Goal: Information Seeking & Learning: Learn about a topic

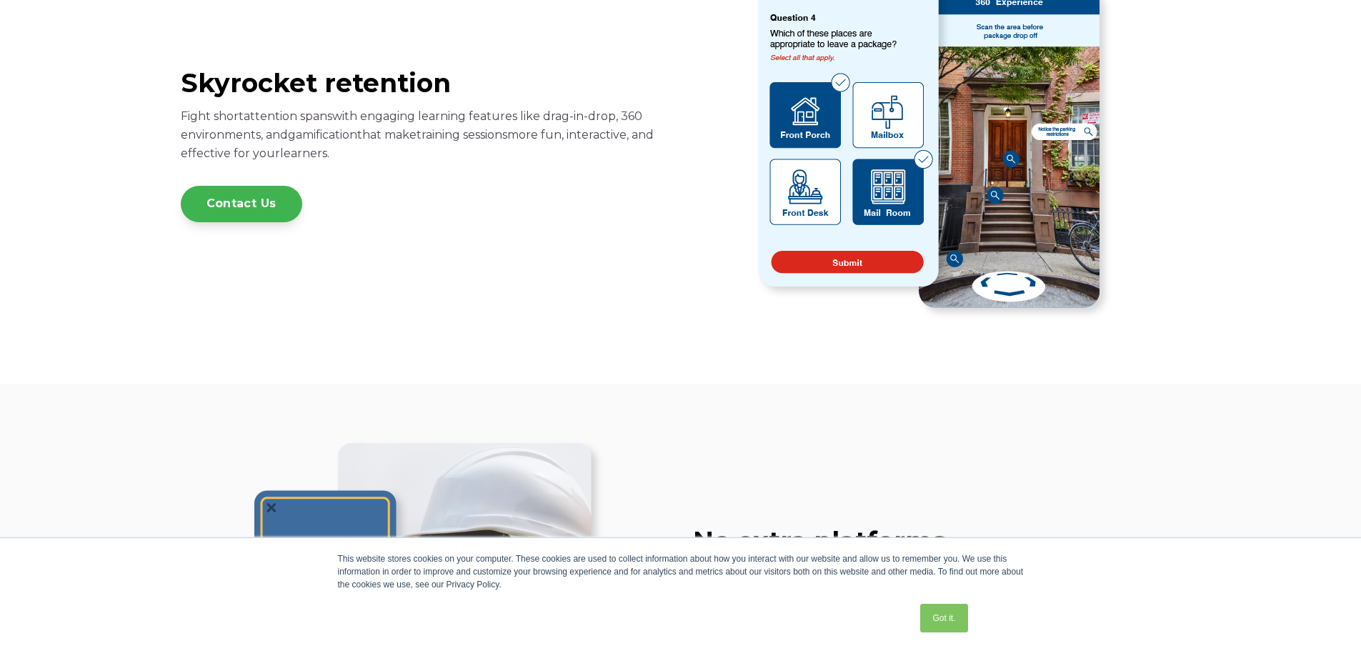
scroll to position [1429, 0]
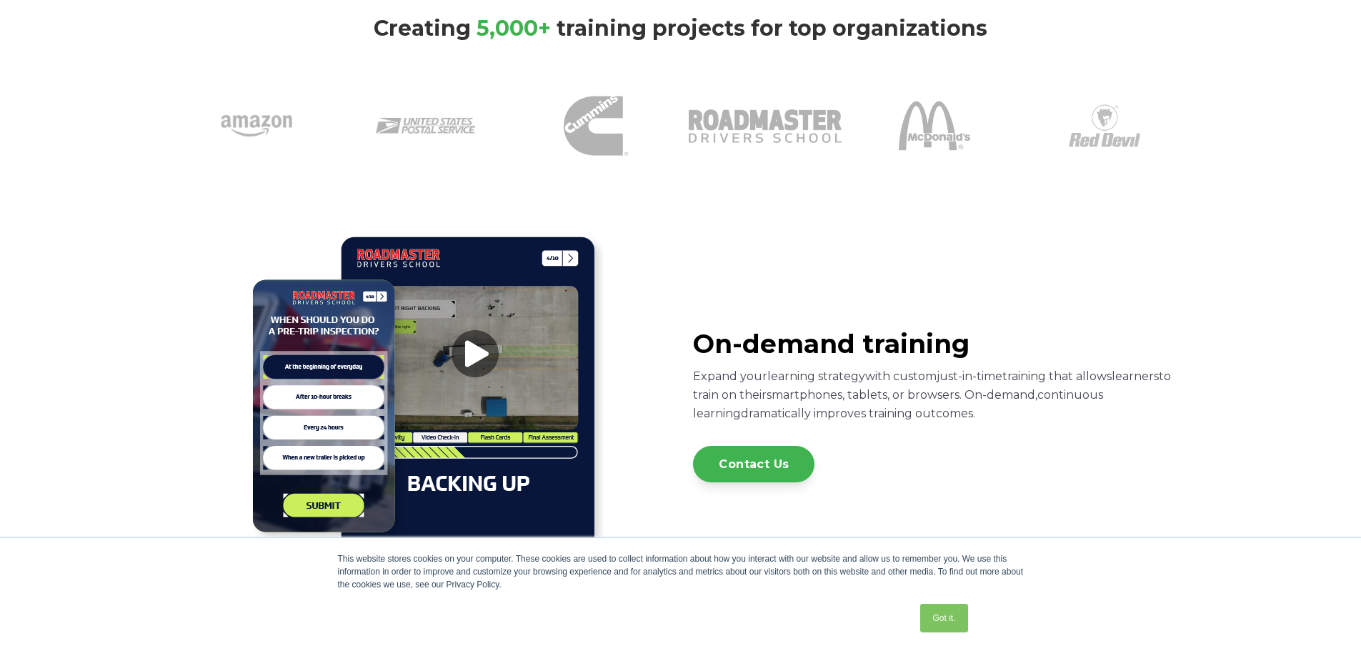
scroll to position [784, 0]
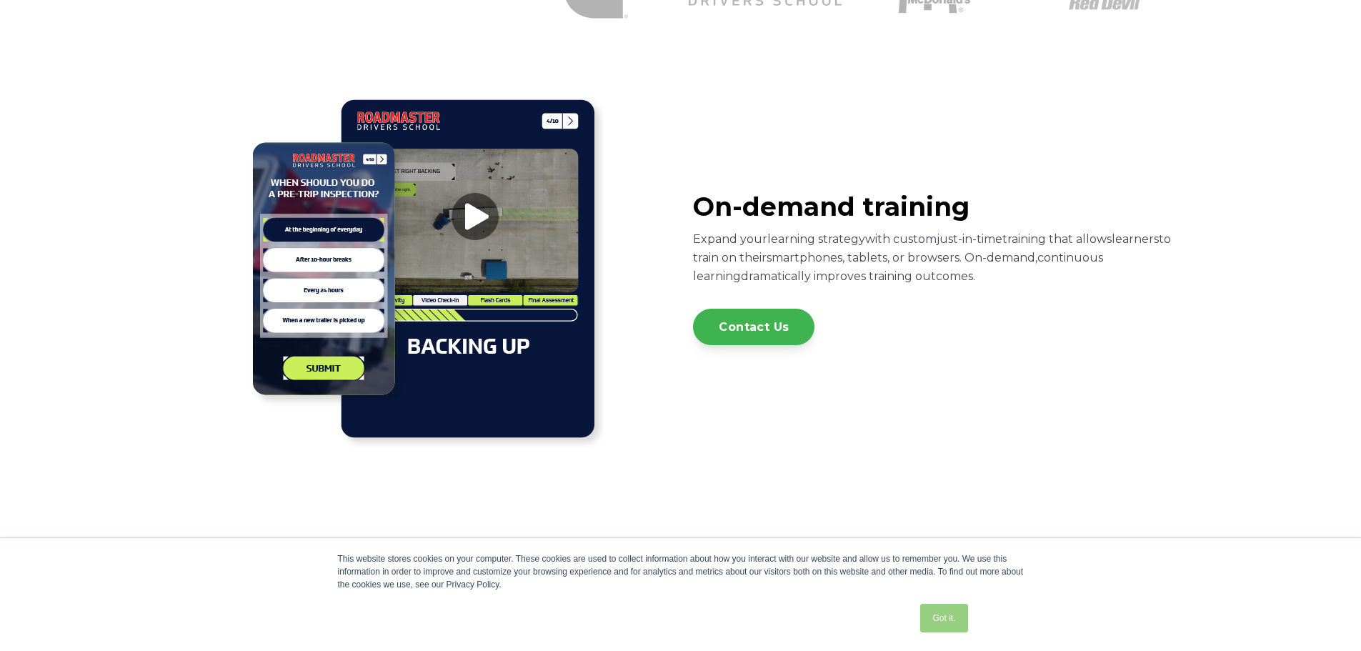
click at [936, 622] on link "Got it." at bounding box center [943, 618] width 47 height 29
